Goal: Task Accomplishment & Management: Manage account settings

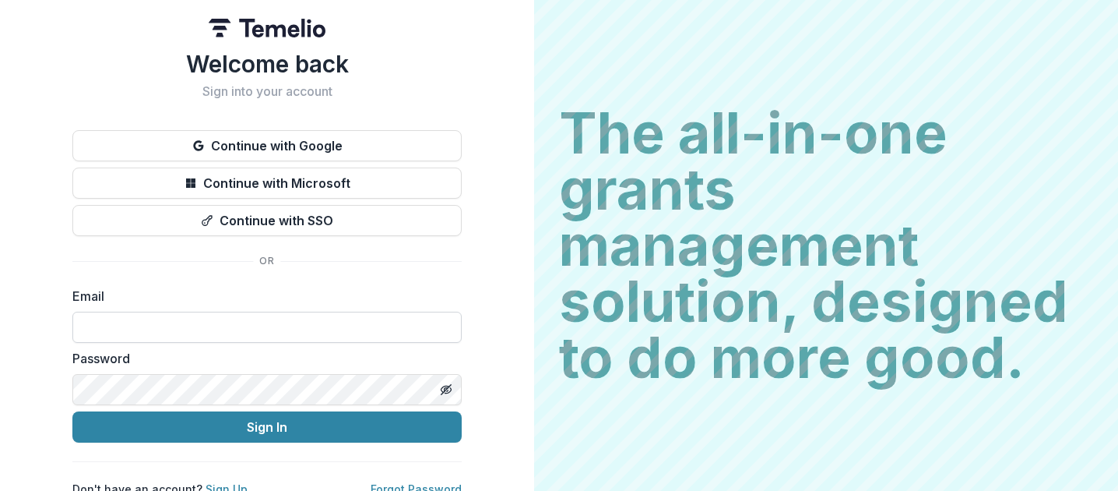
click at [173, 333] on input at bounding box center [266, 326] width 389 height 31
type input "**********"
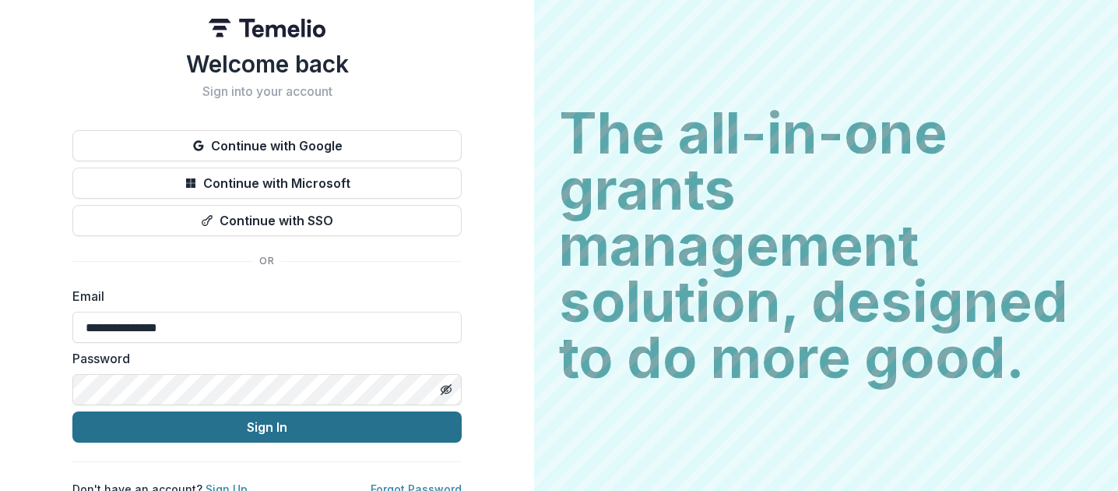
click at [187, 419] on button "Sign In" at bounding box center [266, 426] width 389 height 31
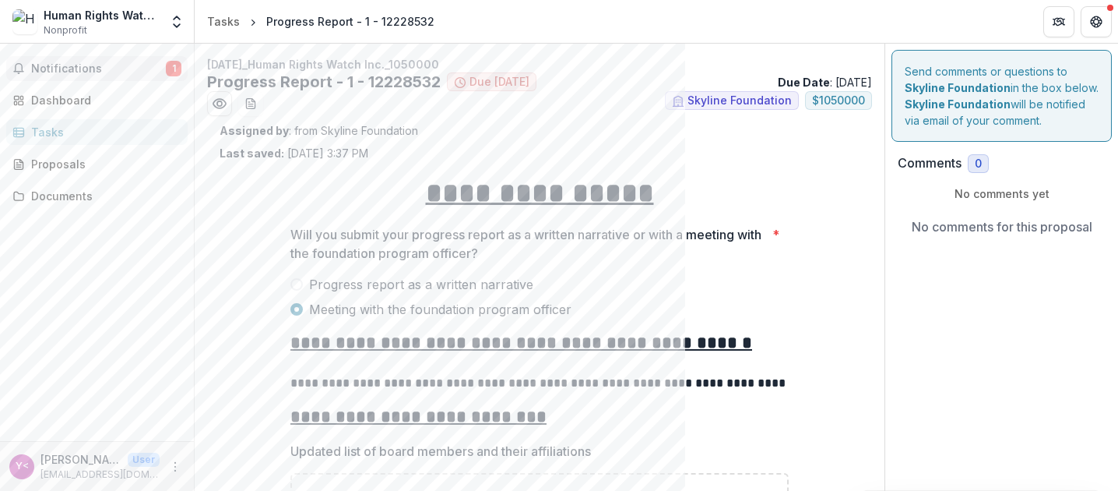
click at [95, 60] on button "Notifications 1" at bounding box center [96, 68] width 181 height 25
